Goal: Information Seeking & Learning: Find specific fact

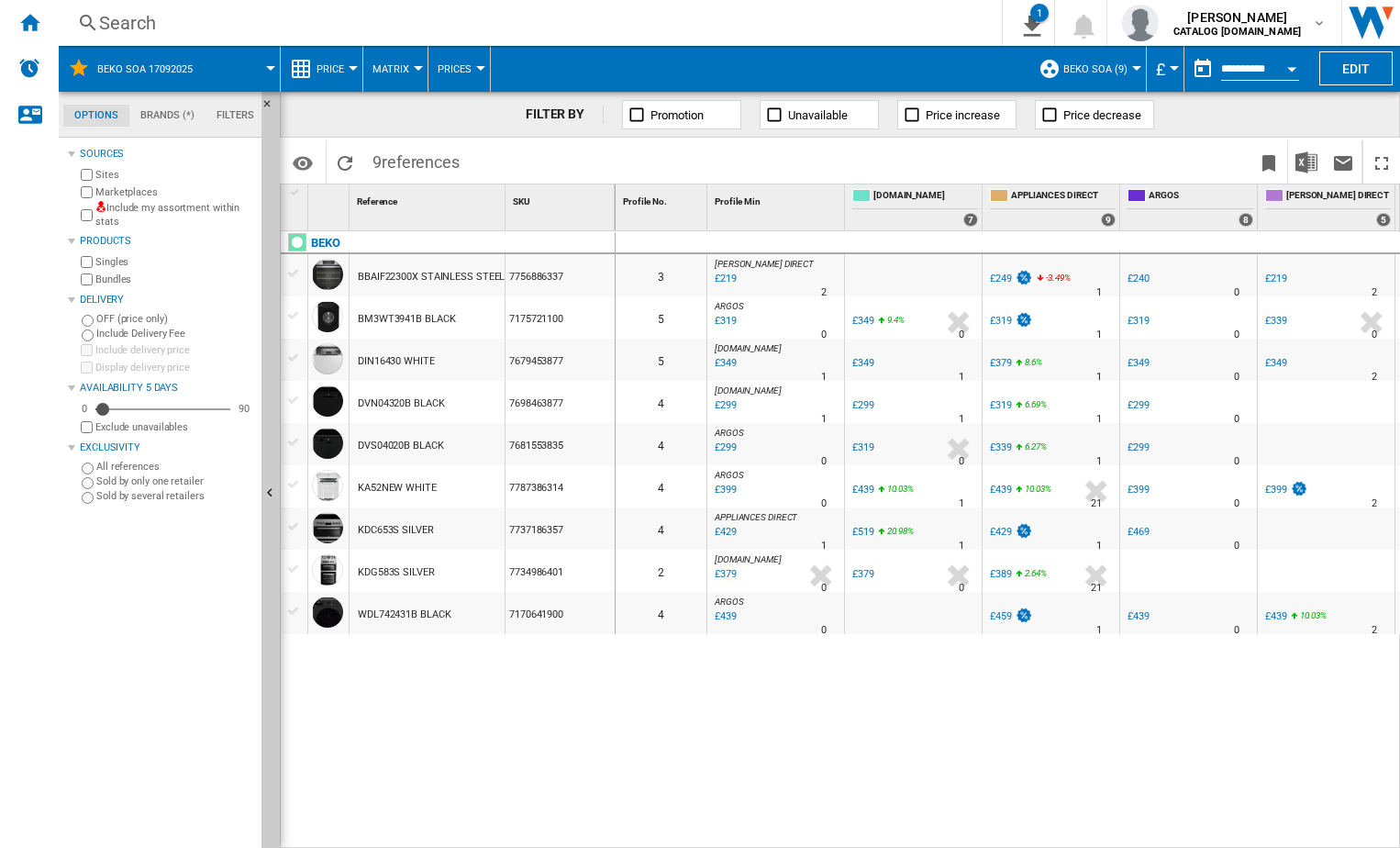
click at [194, 15] on div "Search" at bounding box center [526, 22] width 855 height 26
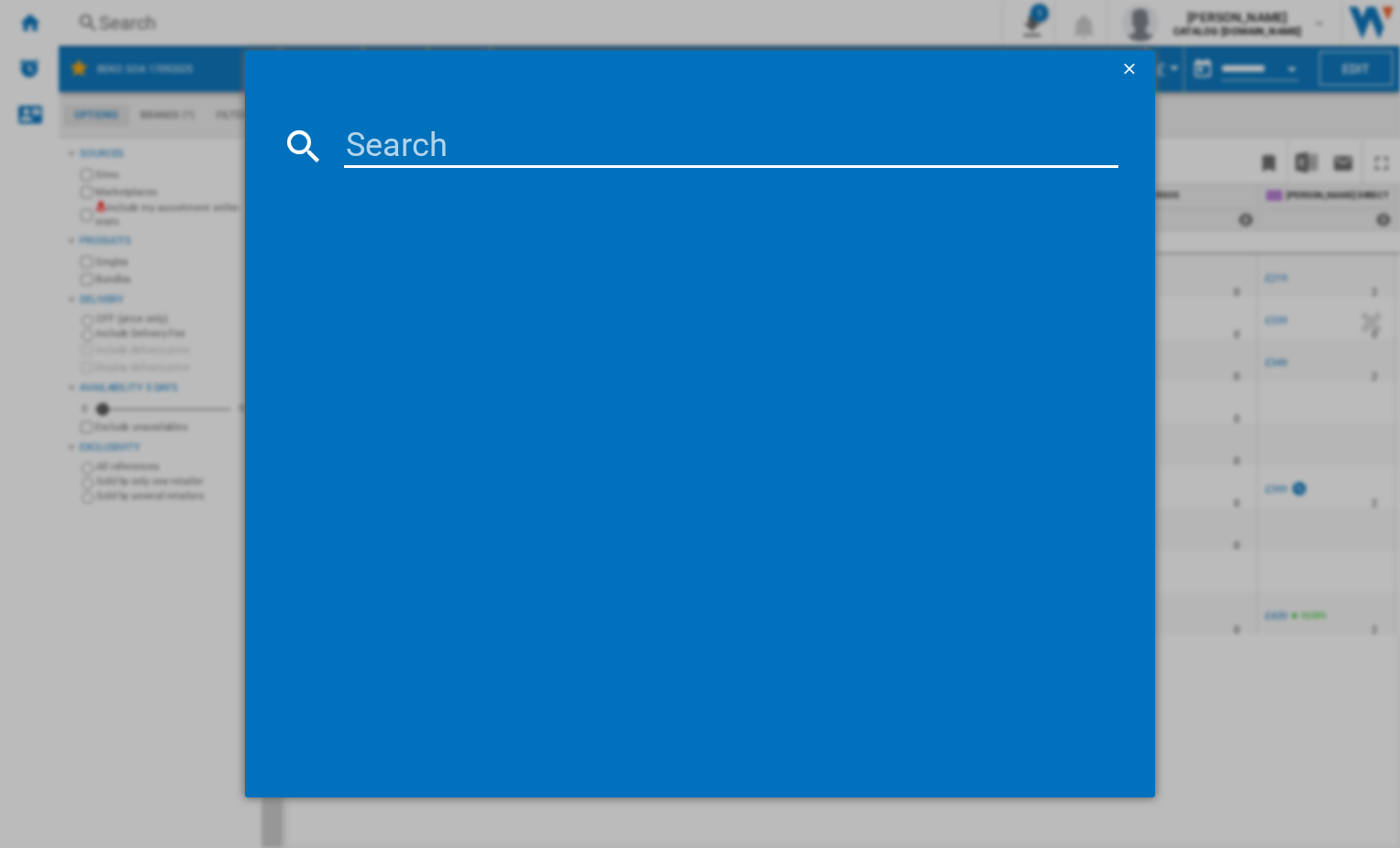
paste input "KTC611K"
type input "KTC611K"
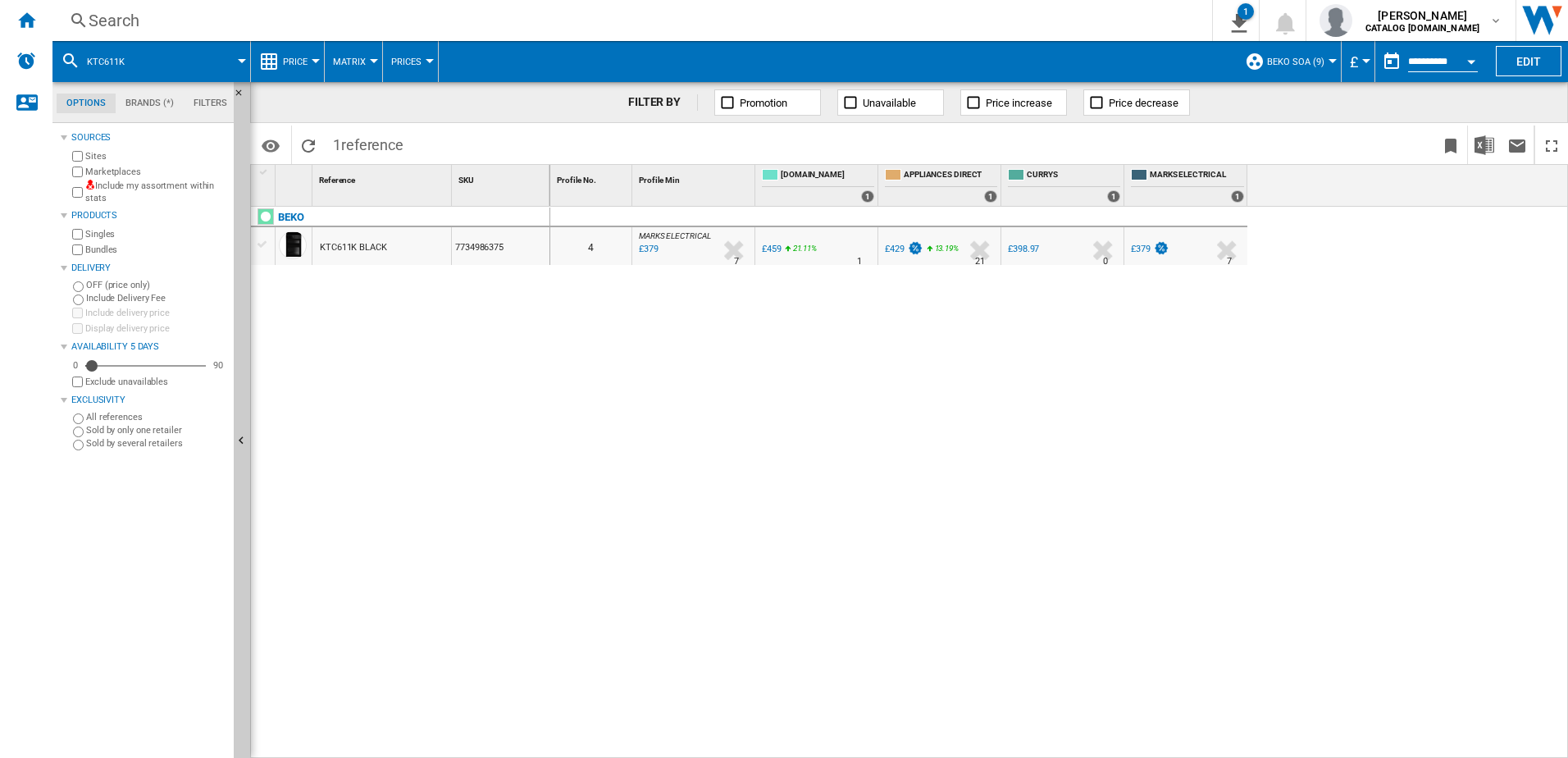
click at [221, 29] on div "Search" at bounding box center [629, 20] width 1081 height 23
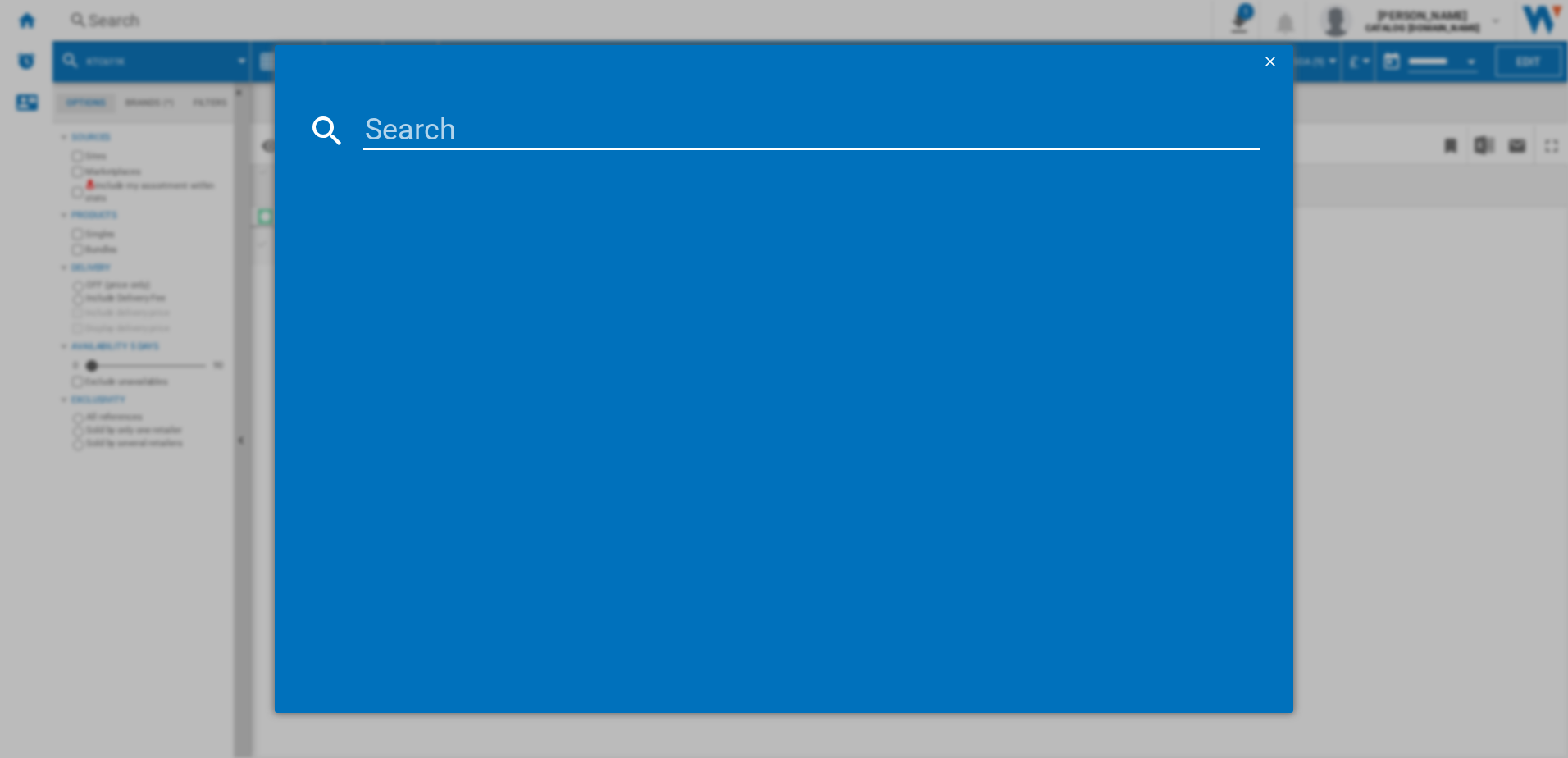
type input "KDC653K"
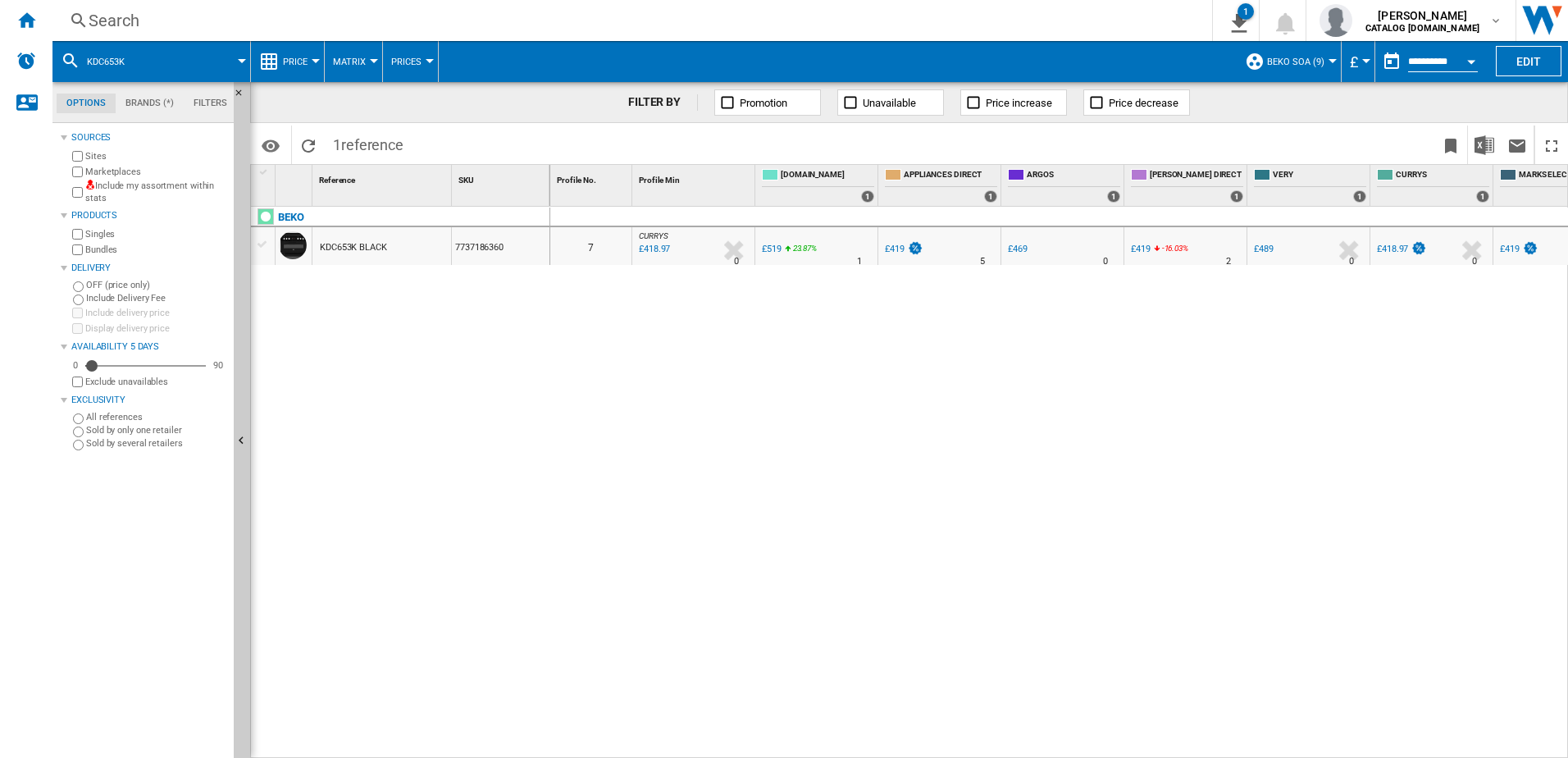
scroll to position [0, 48]
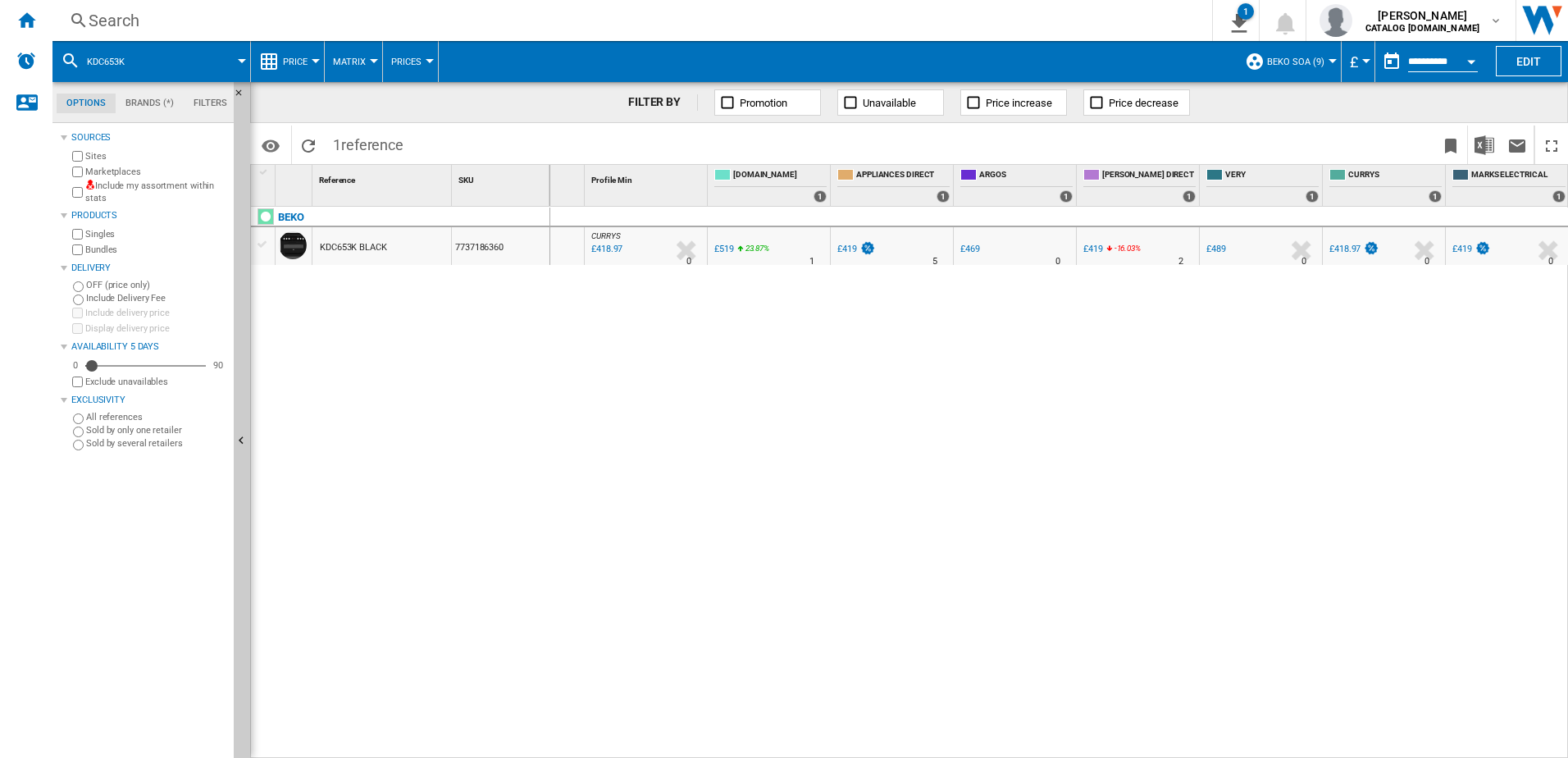
click at [285, 52] on button "Price" at bounding box center [299, 61] width 33 height 41
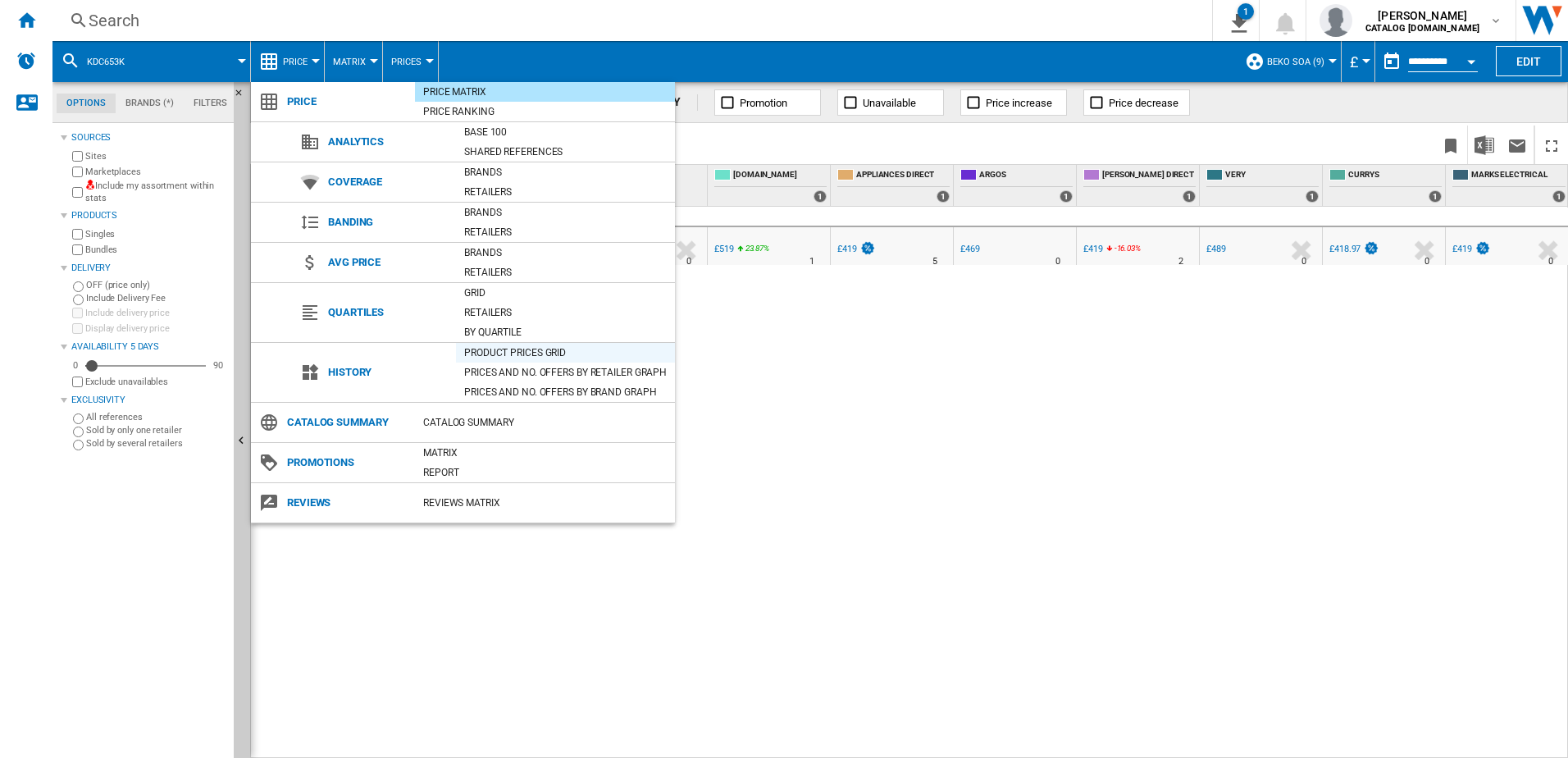
click at [499, 347] on div "Product prices grid" at bounding box center [565, 352] width 219 height 16
